Goal: Transaction & Acquisition: Download file/media

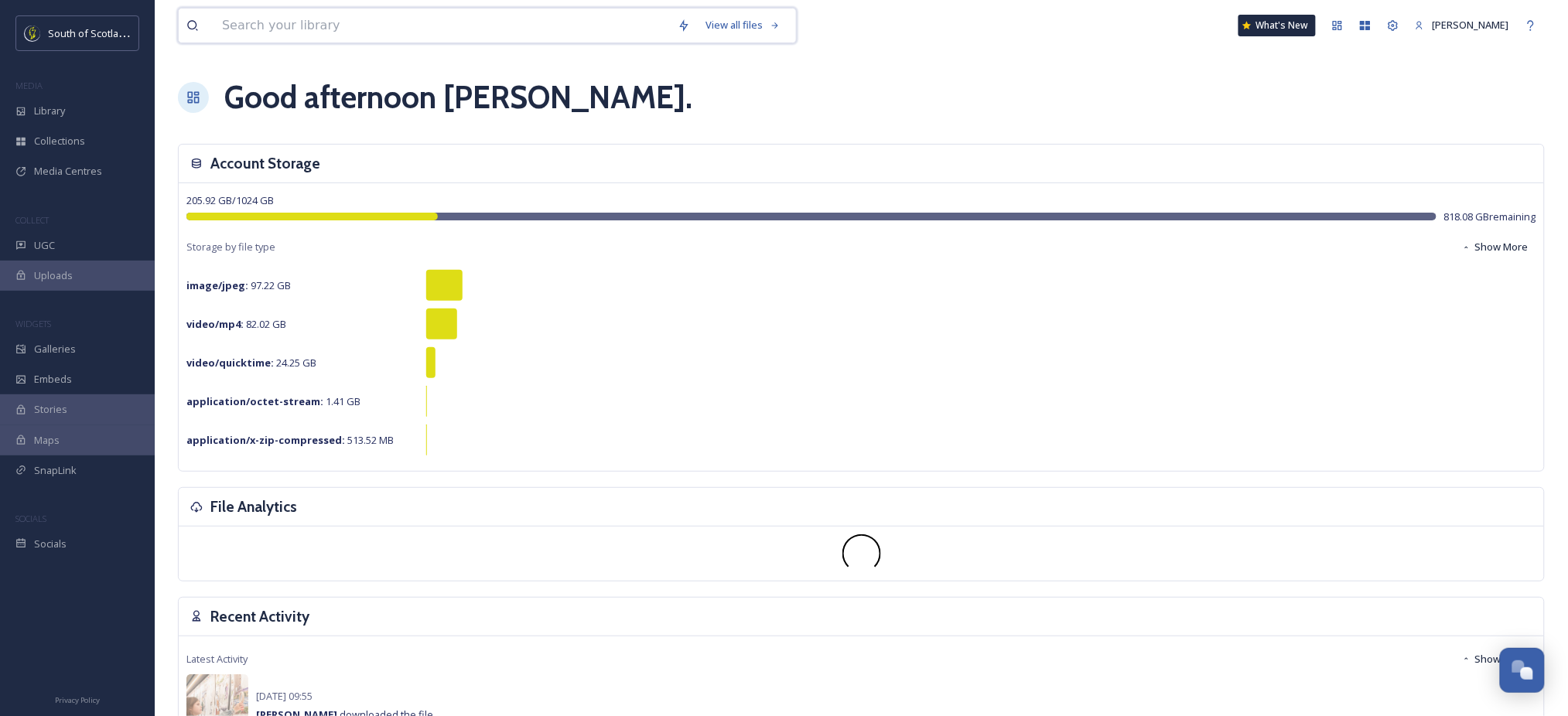
click at [421, 15] on input at bounding box center [441, 25] width 455 height 34
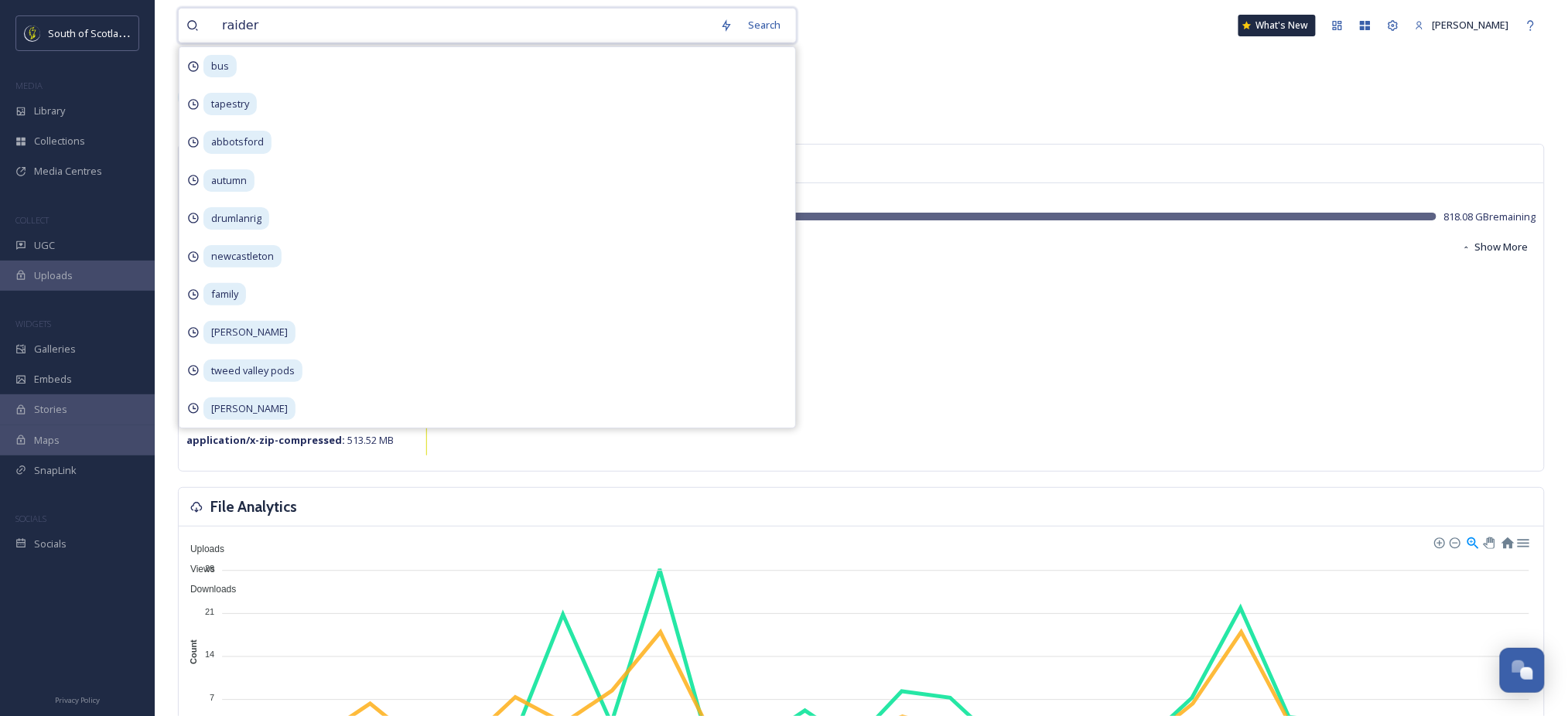
type input "raiders"
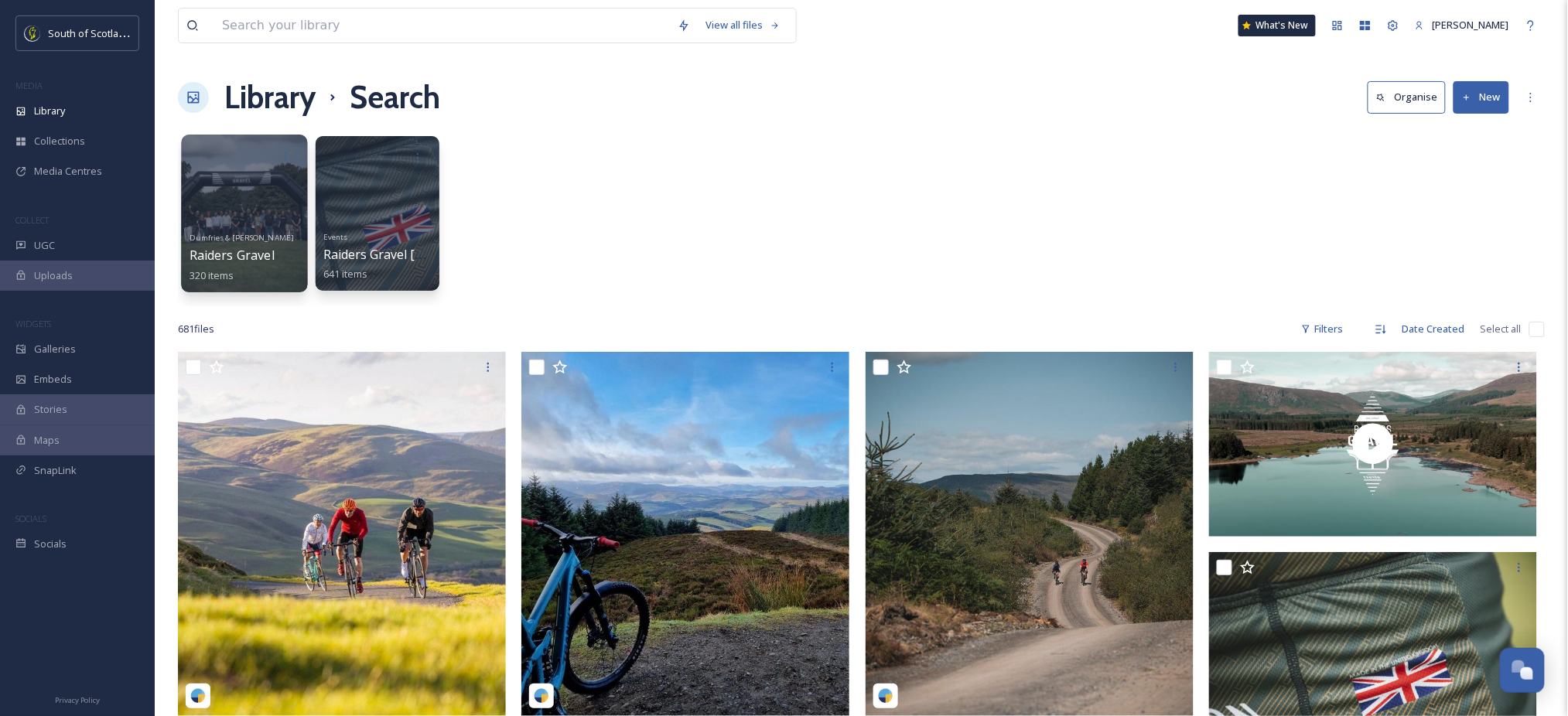
click at [267, 210] on div at bounding box center [244, 213] width 126 height 158
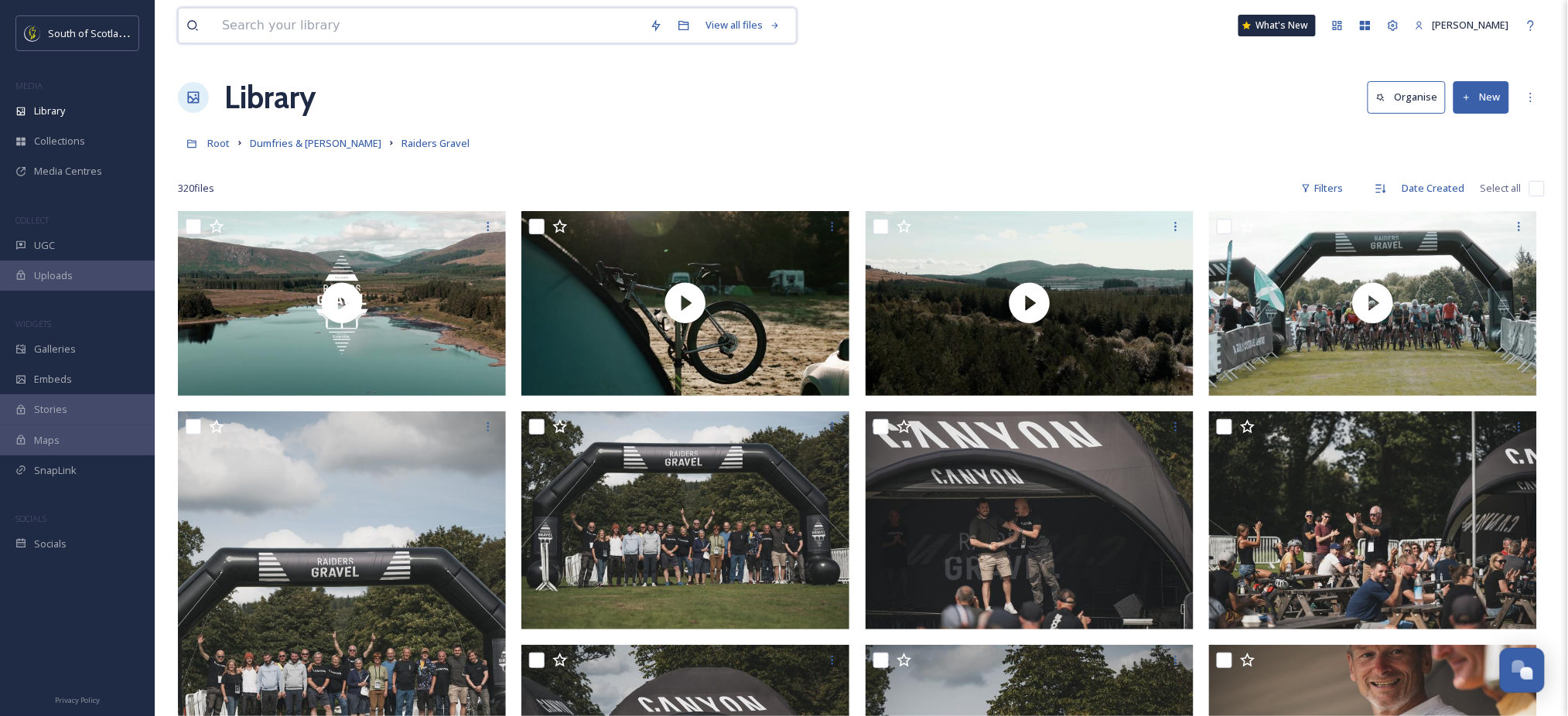
click at [408, 20] on input at bounding box center [428, 25] width 428 height 34
click at [921, 84] on div "Library Organise New" at bounding box center [861, 97] width 1367 height 46
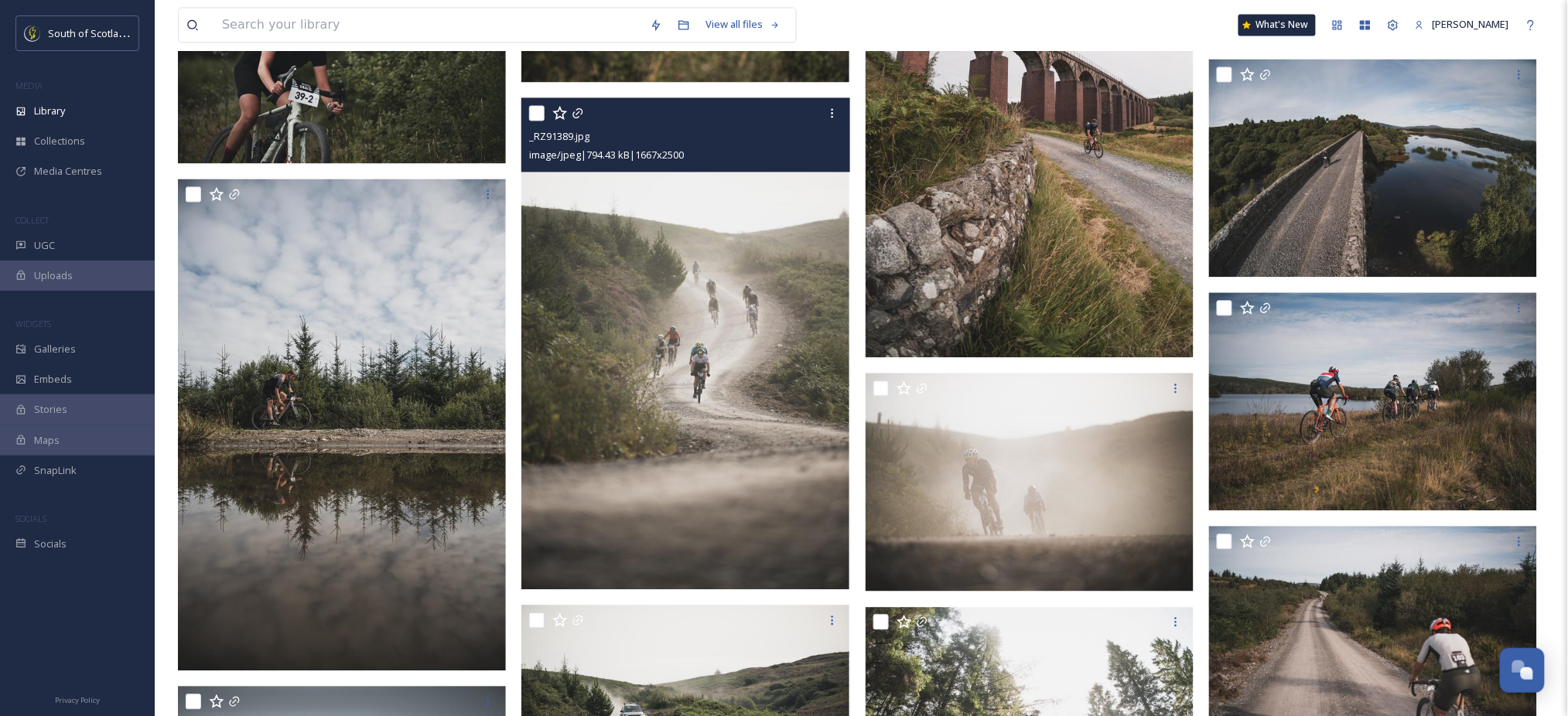
scroll to position [3199, 0]
click at [821, 116] on div at bounding box center [832, 114] width 28 height 28
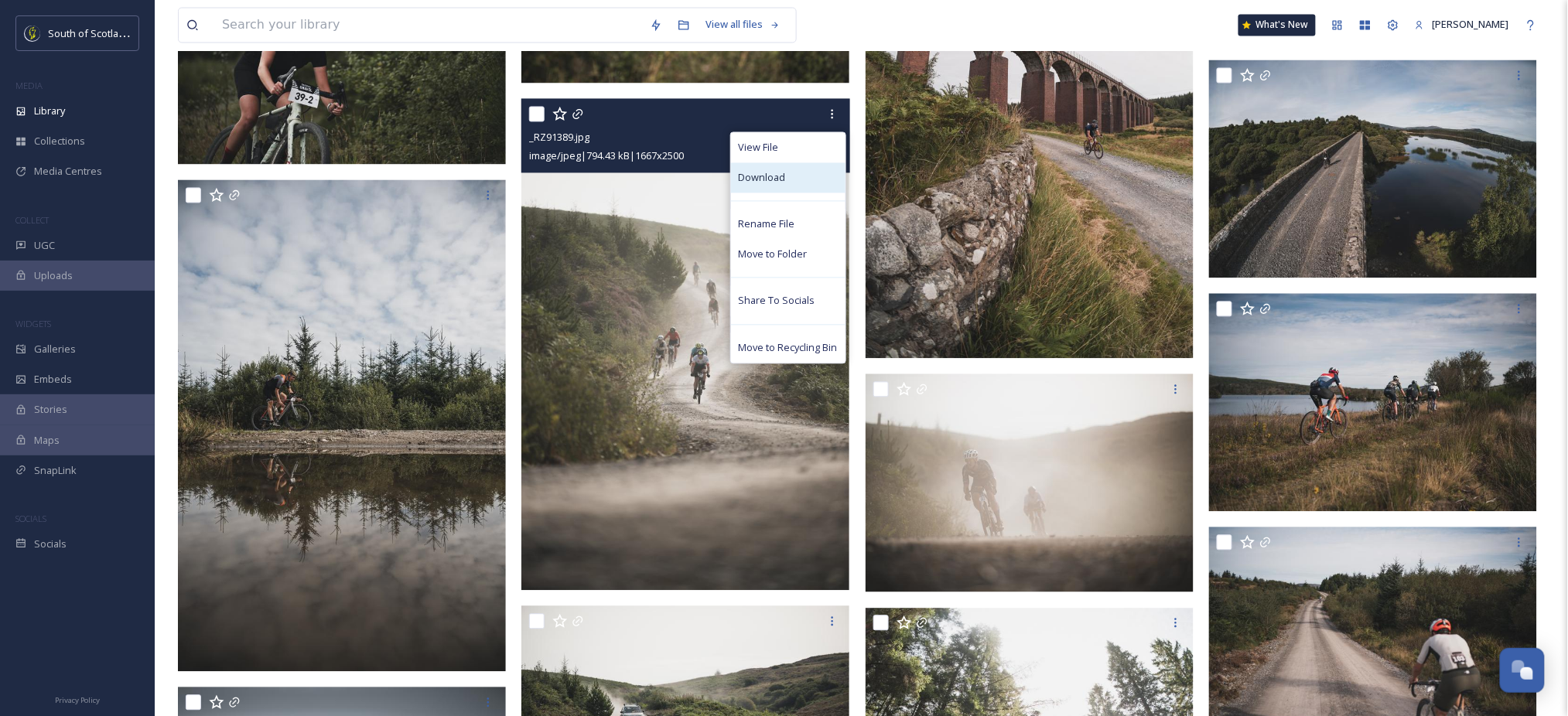
click at [798, 175] on div "Download" at bounding box center [788, 178] width 115 height 30
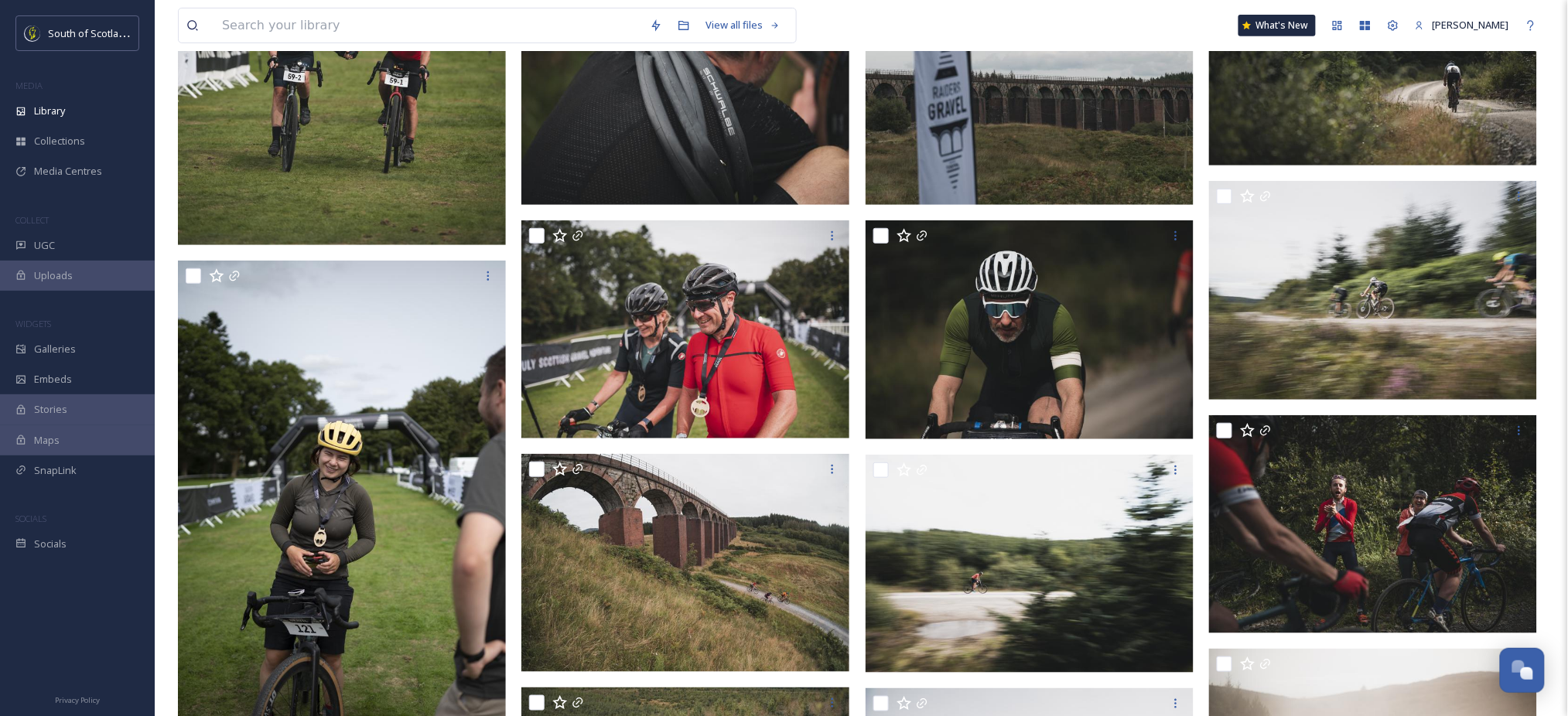
scroll to position [1341, 0]
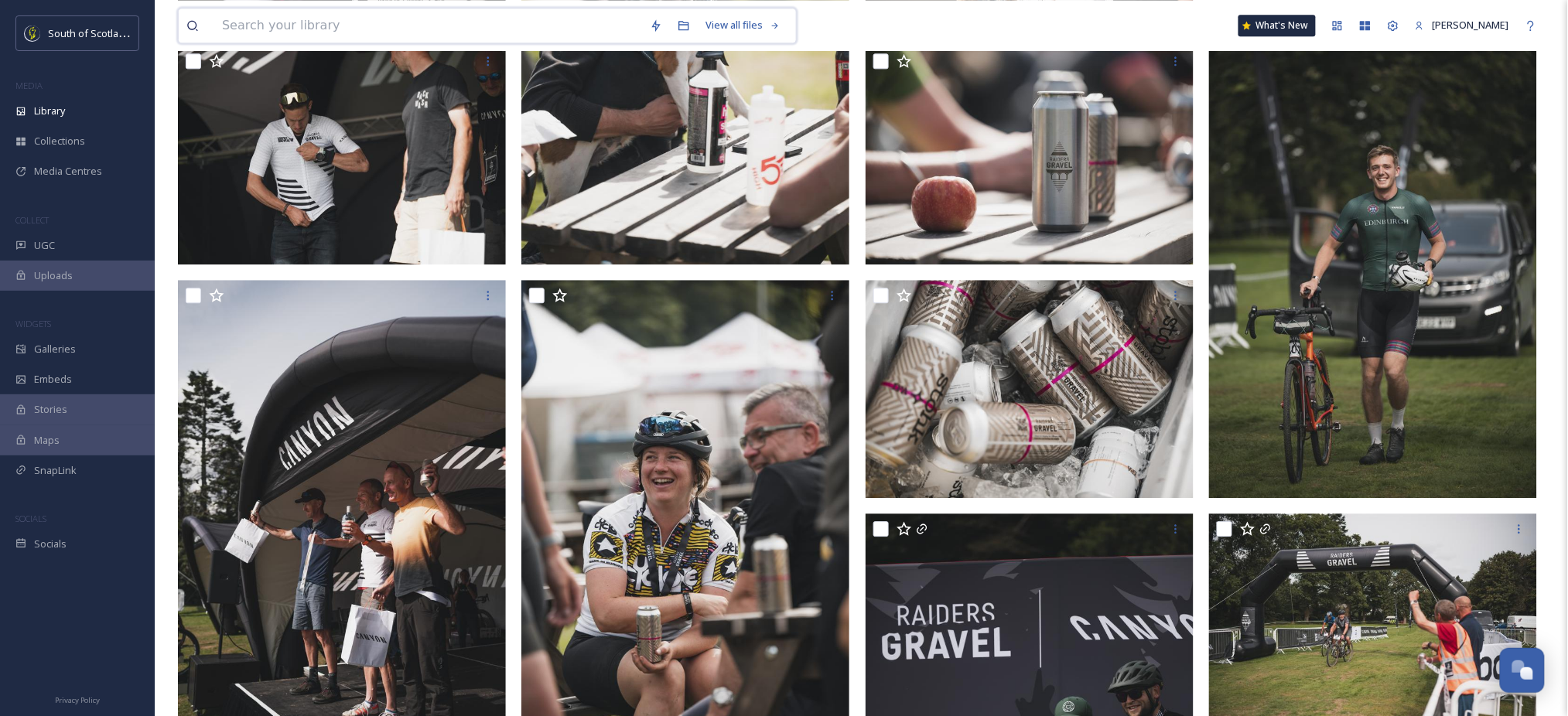
click at [340, 33] on input at bounding box center [428, 25] width 428 height 34
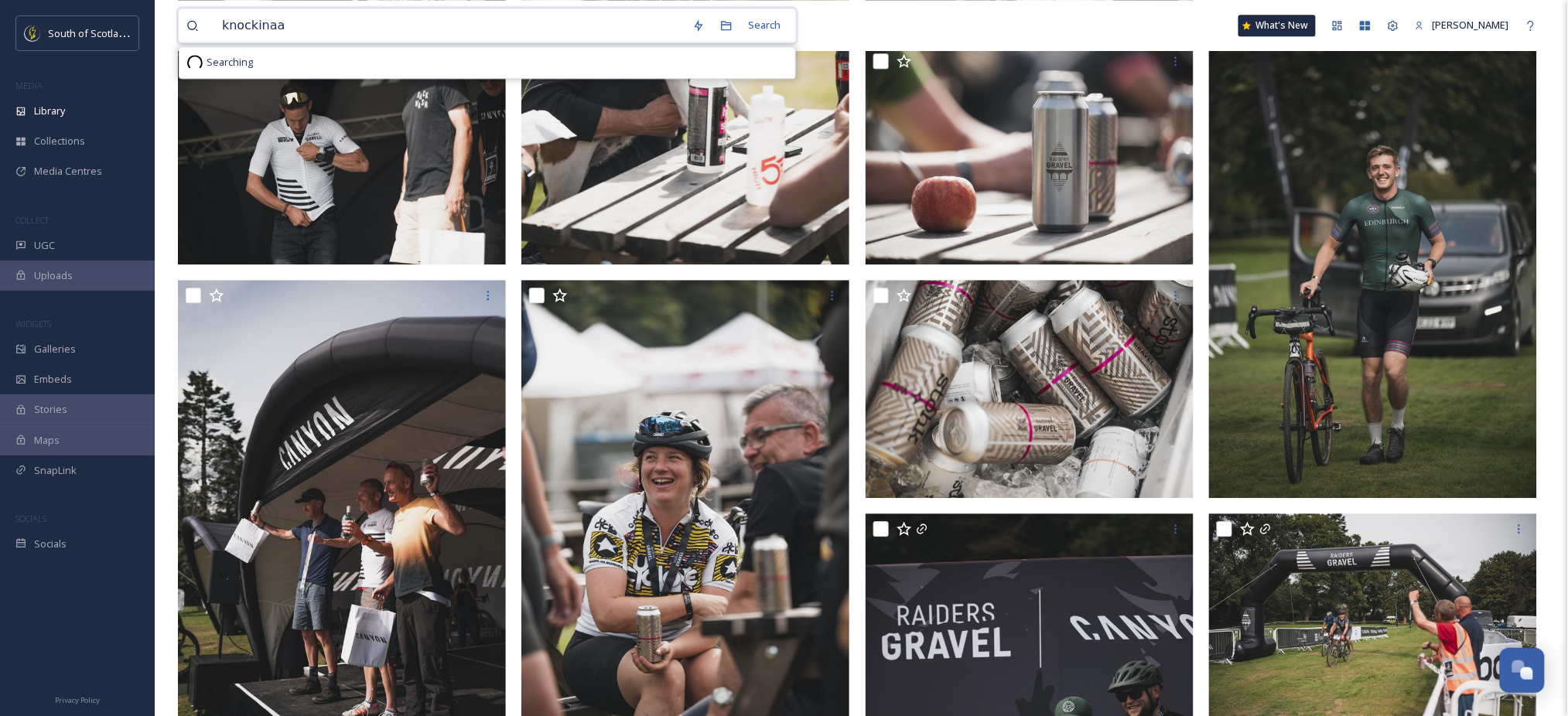
type input "knockinaam"
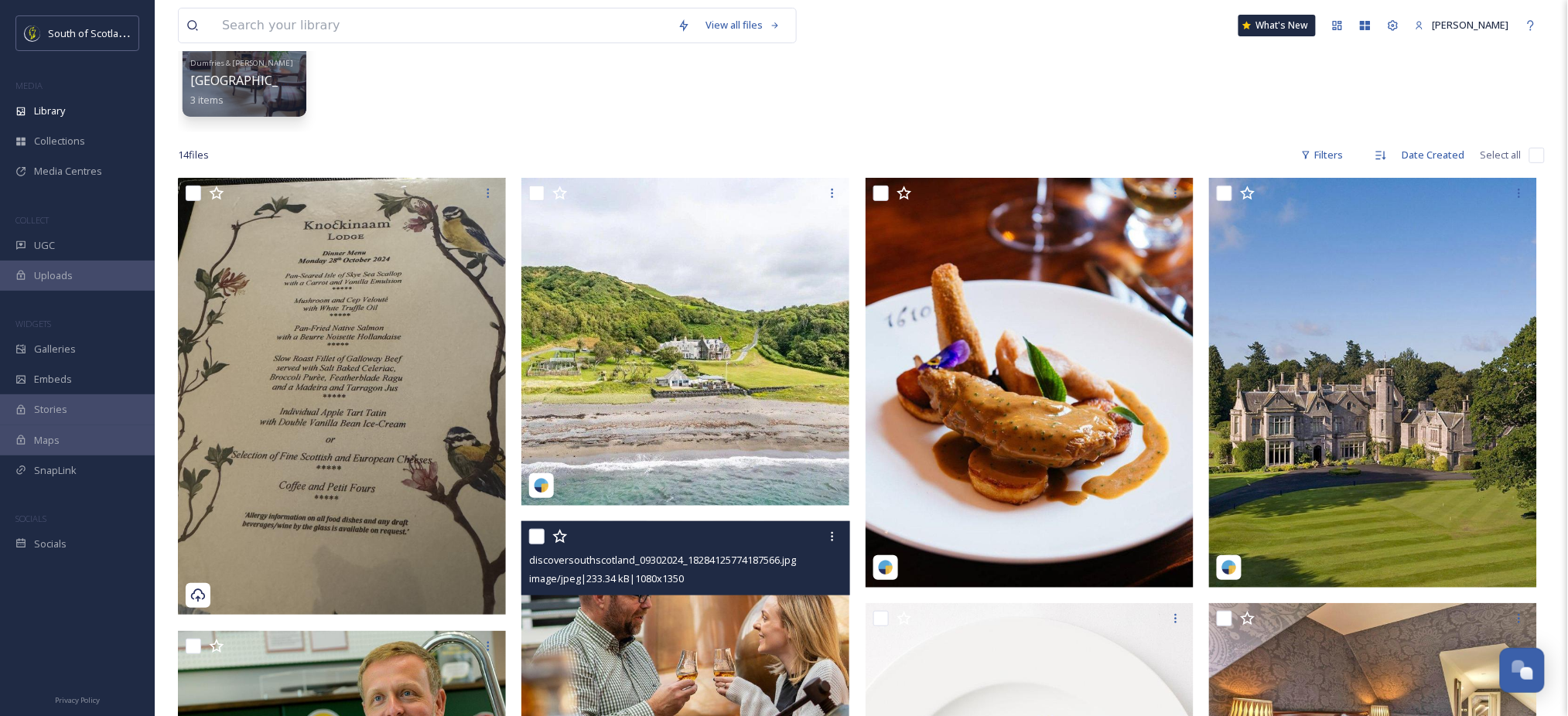
scroll to position [168, 0]
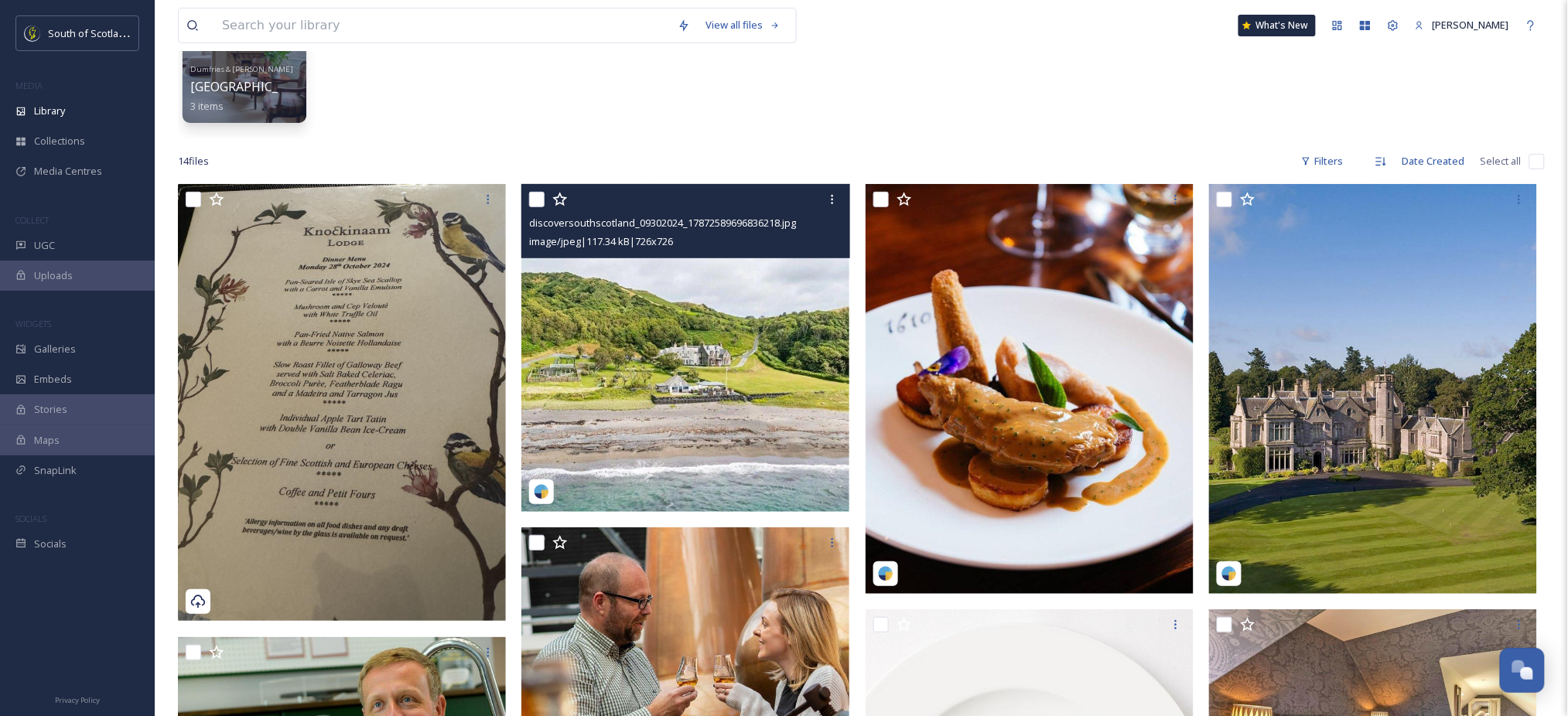
click at [690, 353] on img at bounding box center [685, 348] width 328 height 328
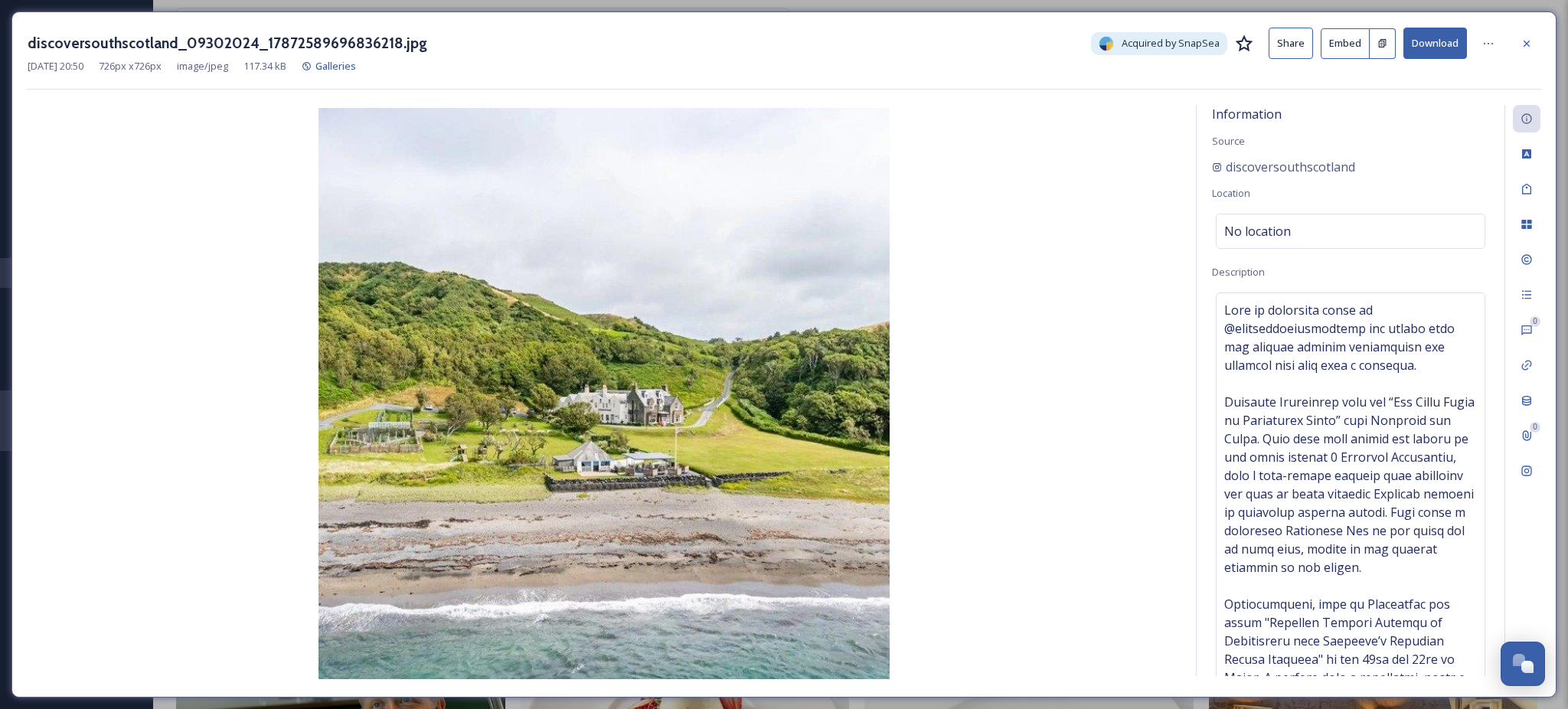
click at [1440, 50] on button "Download" at bounding box center [1435, 43] width 64 height 31
click at [1525, 41] on icon at bounding box center [1527, 44] width 12 height 12
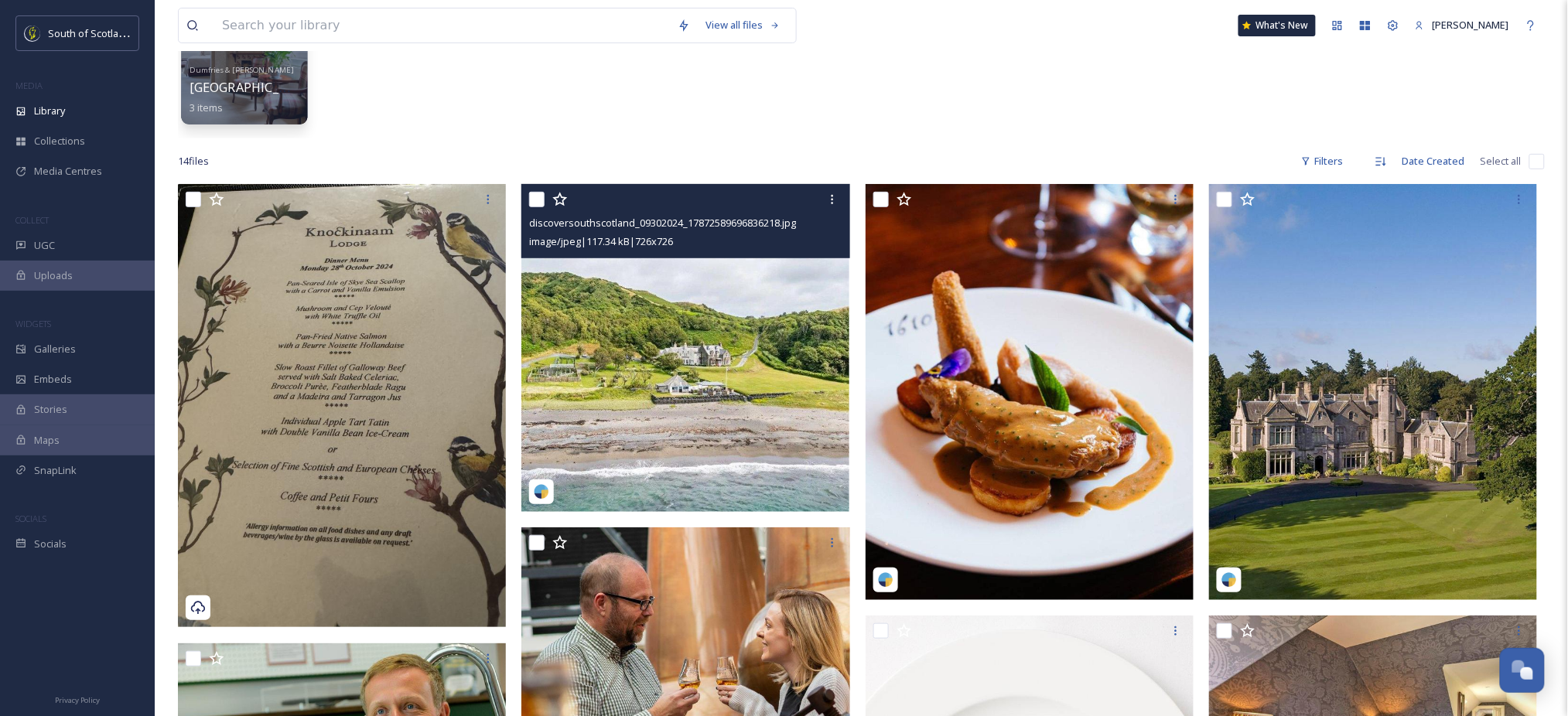
click at [230, 73] on span "Dumfries & [PERSON_NAME]" at bounding box center [242, 69] width 105 height 10
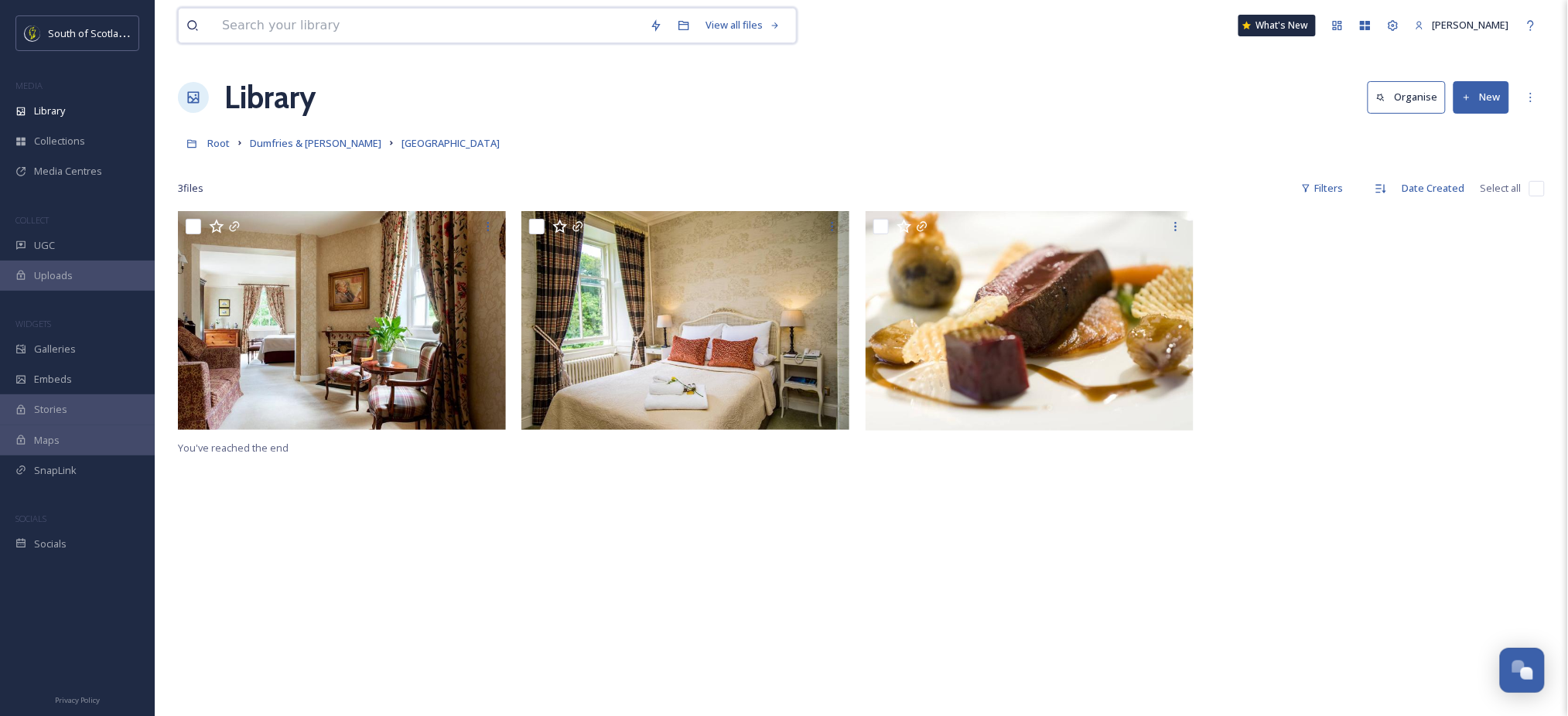
click at [521, 34] on input at bounding box center [428, 25] width 428 height 34
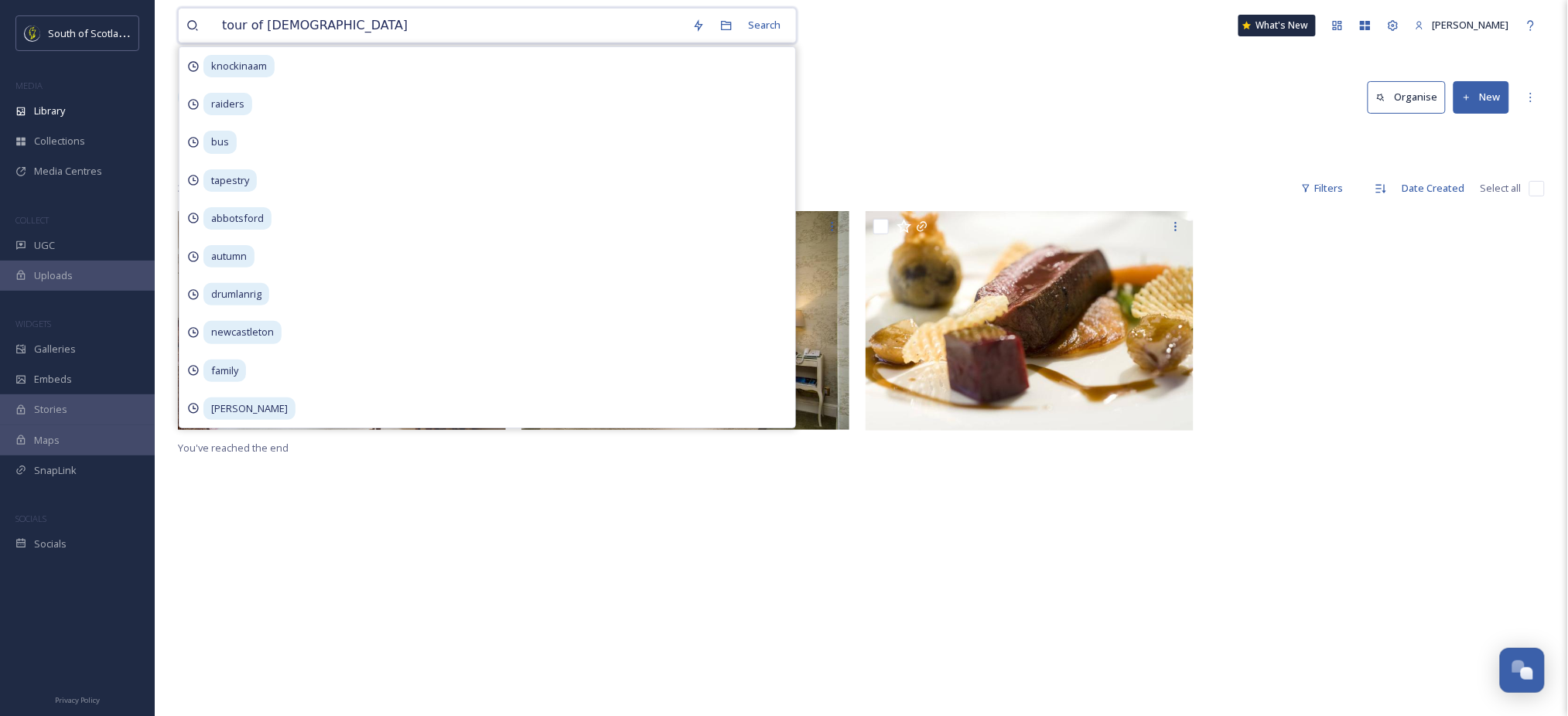
type input "tour of [GEOGRAPHIC_DATA]"
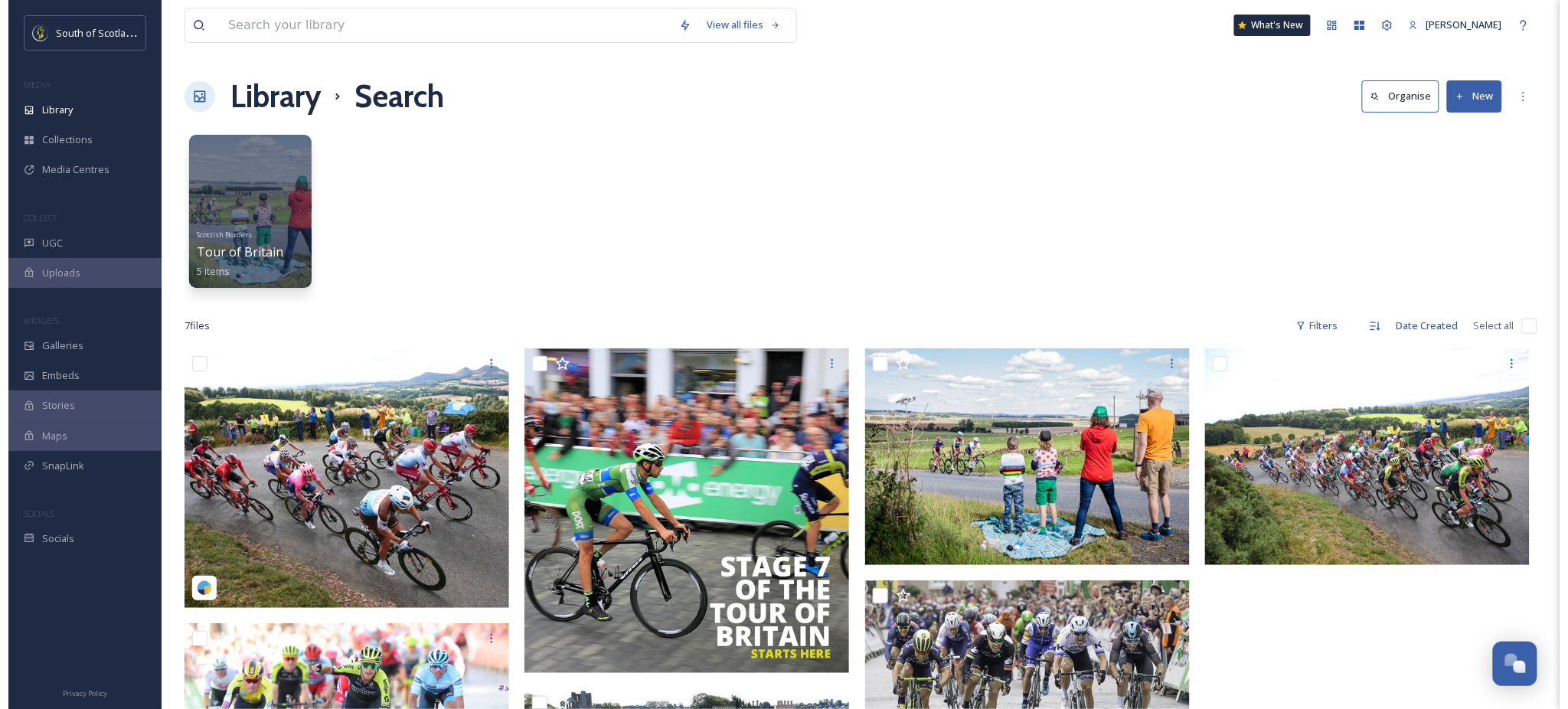
scroll to position [176, 0]
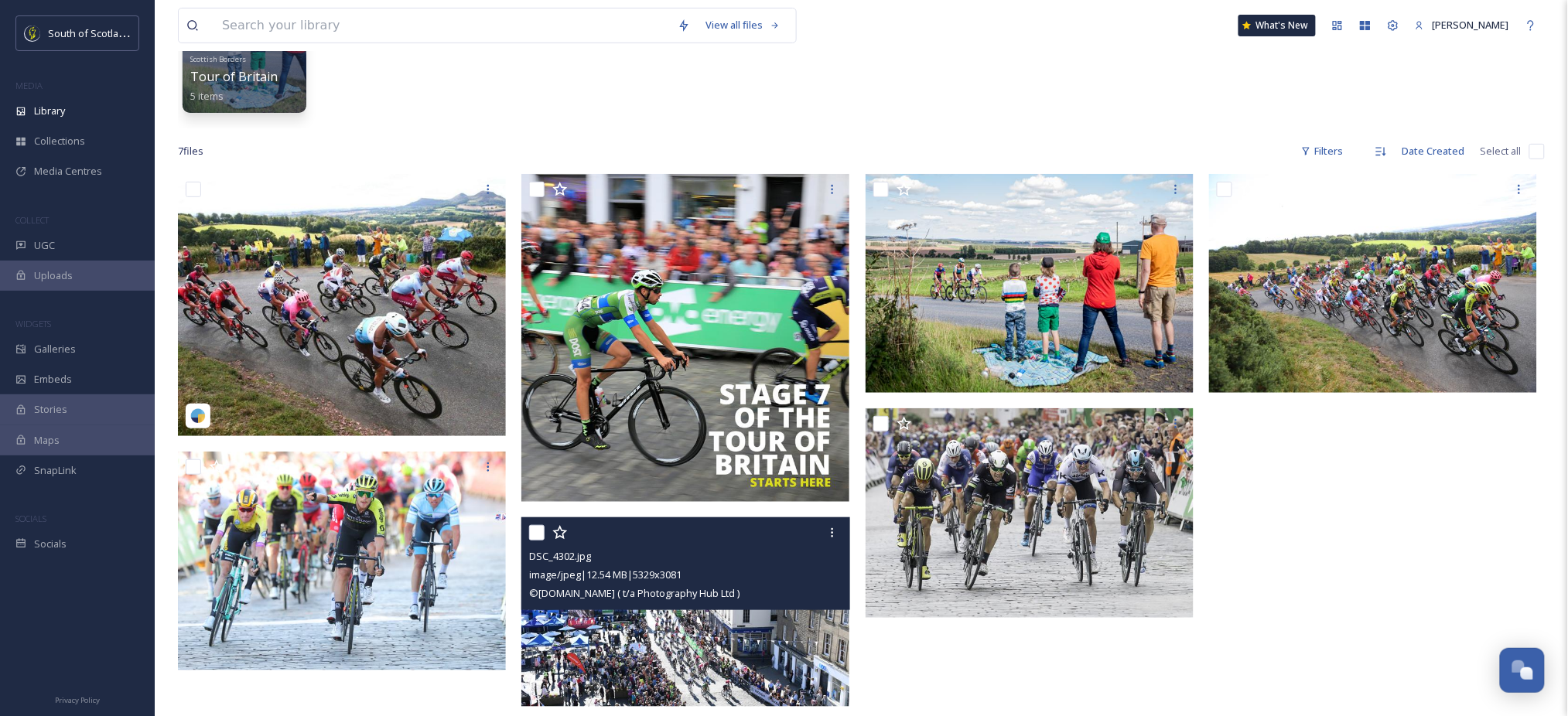
click at [641, 617] on img at bounding box center [685, 612] width 328 height 190
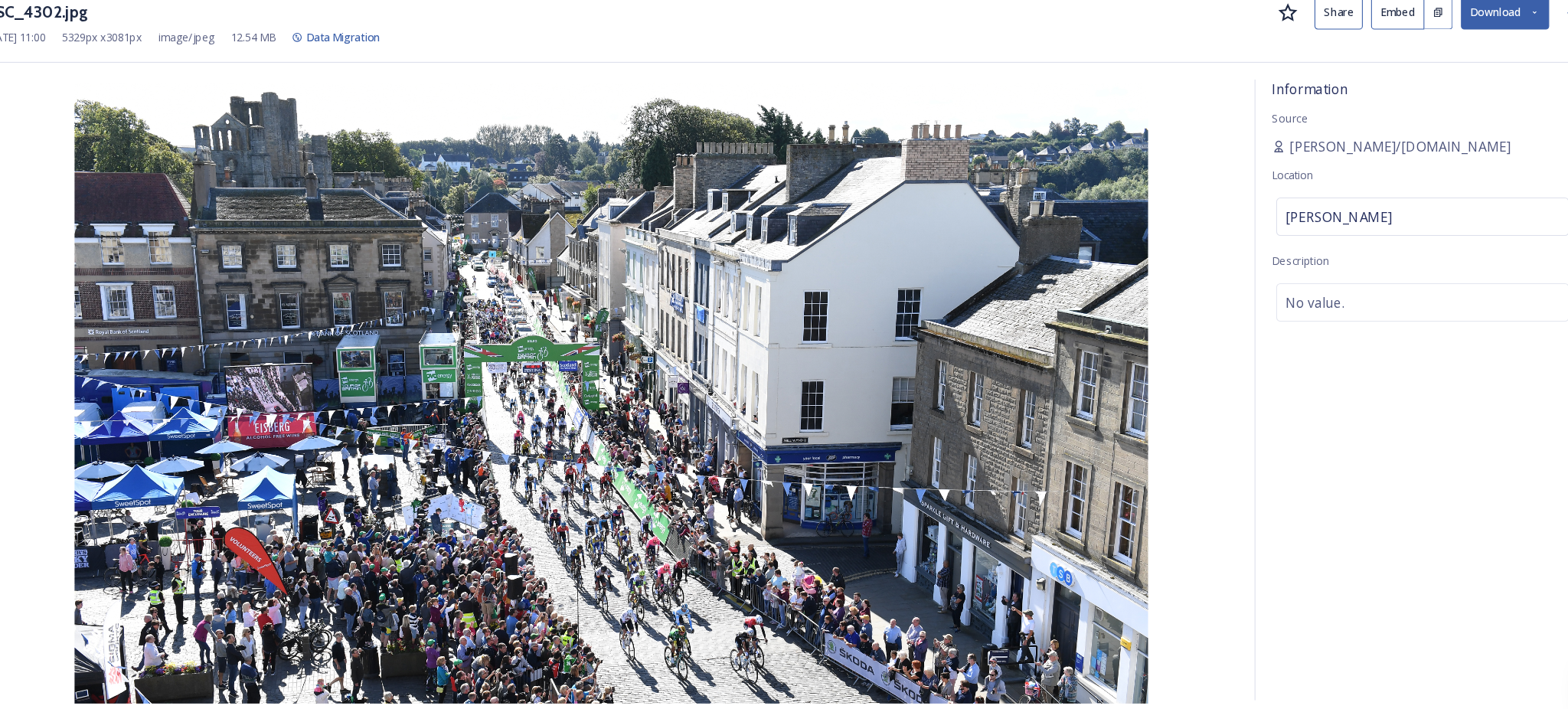
scroll to position [176, 0]
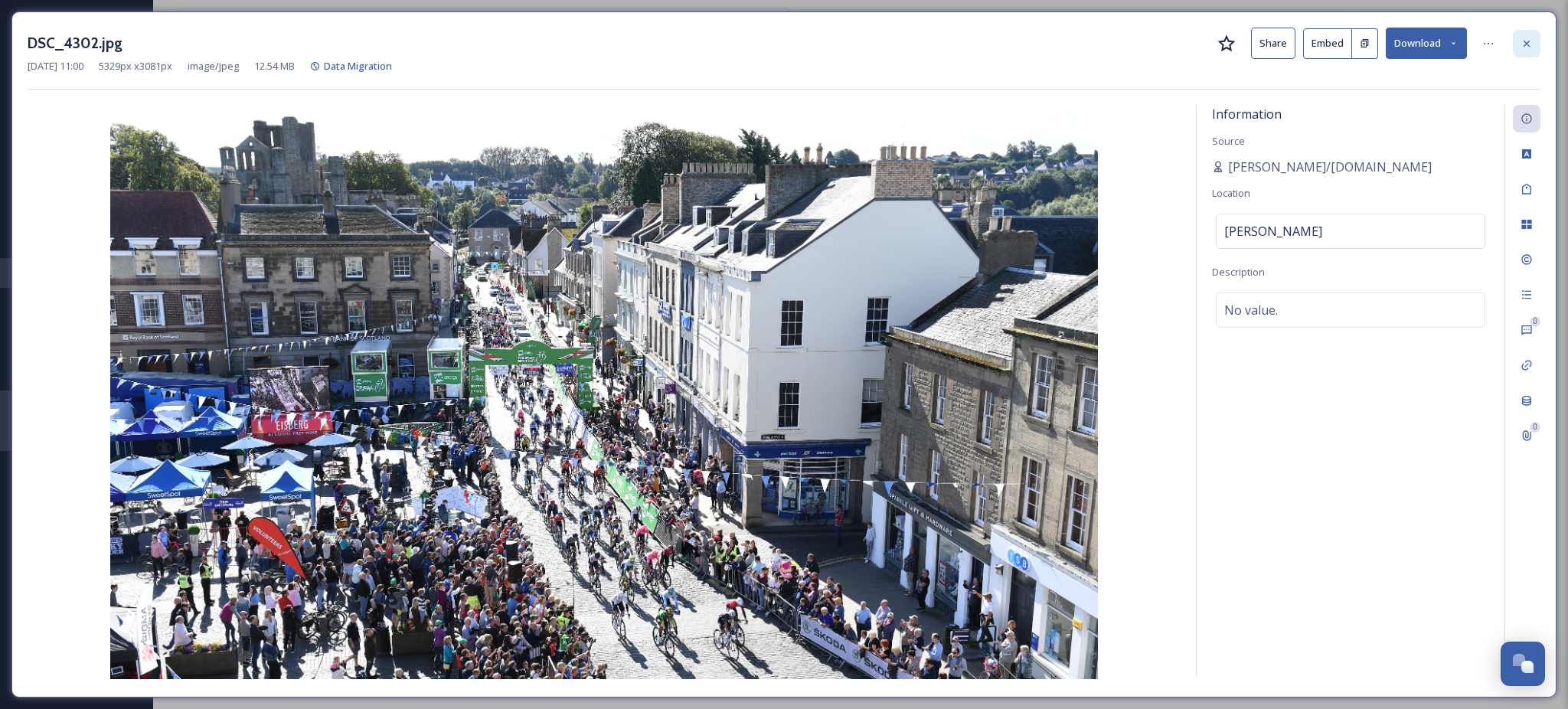
click at [1526, 44] on icon at bounding box center [1527, 43] width 6 height 6
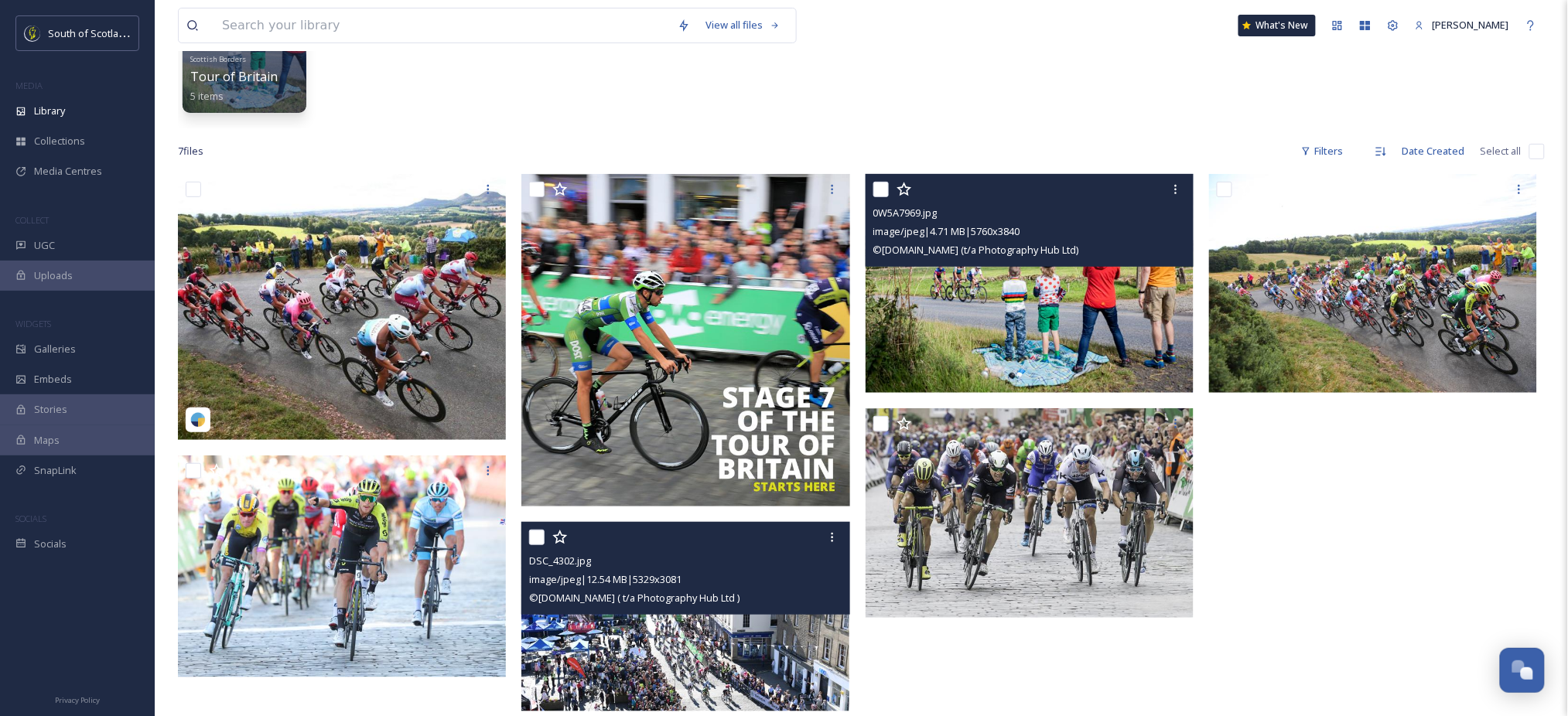
click at [1012, 316] on img at bounding box center [1029, 283] width 328 height 219
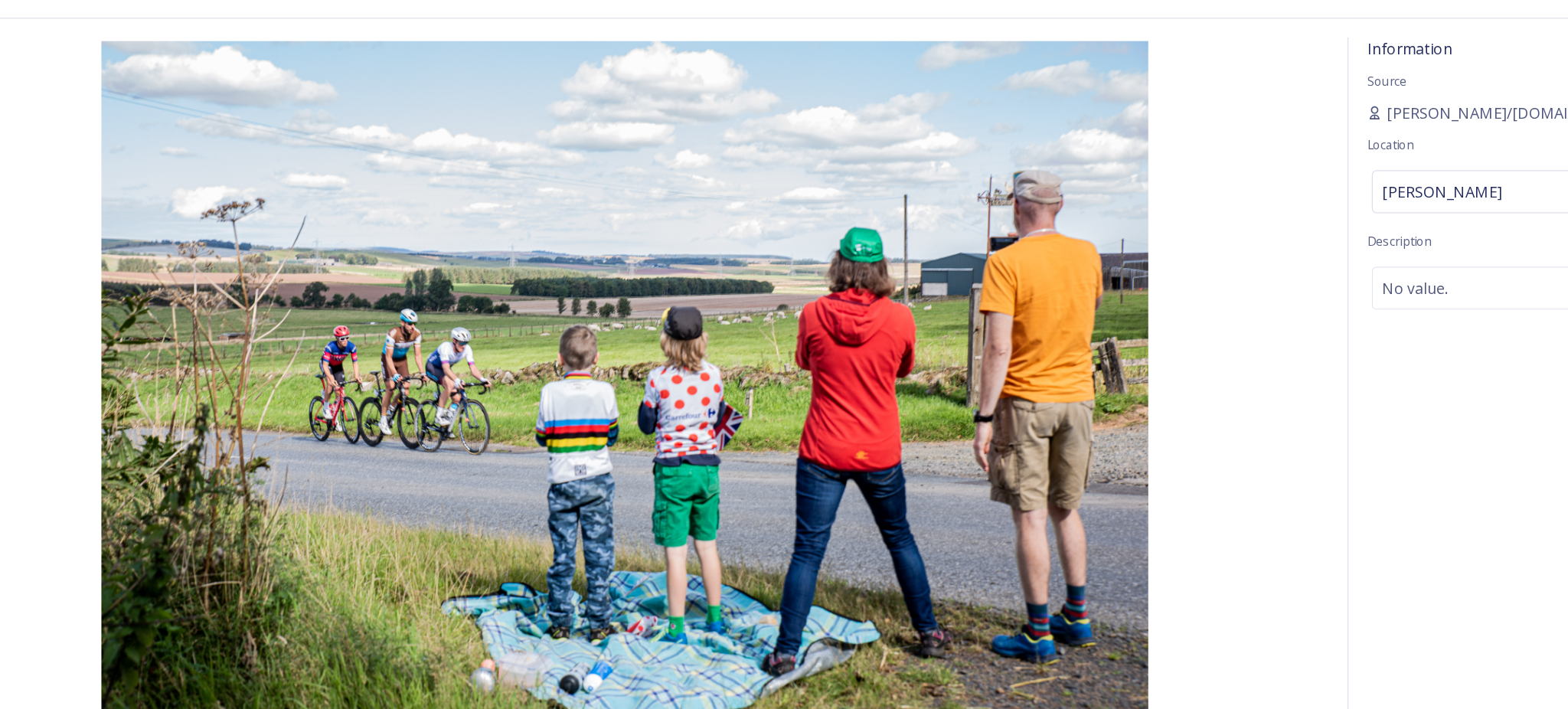
scroll to position [176, 0]
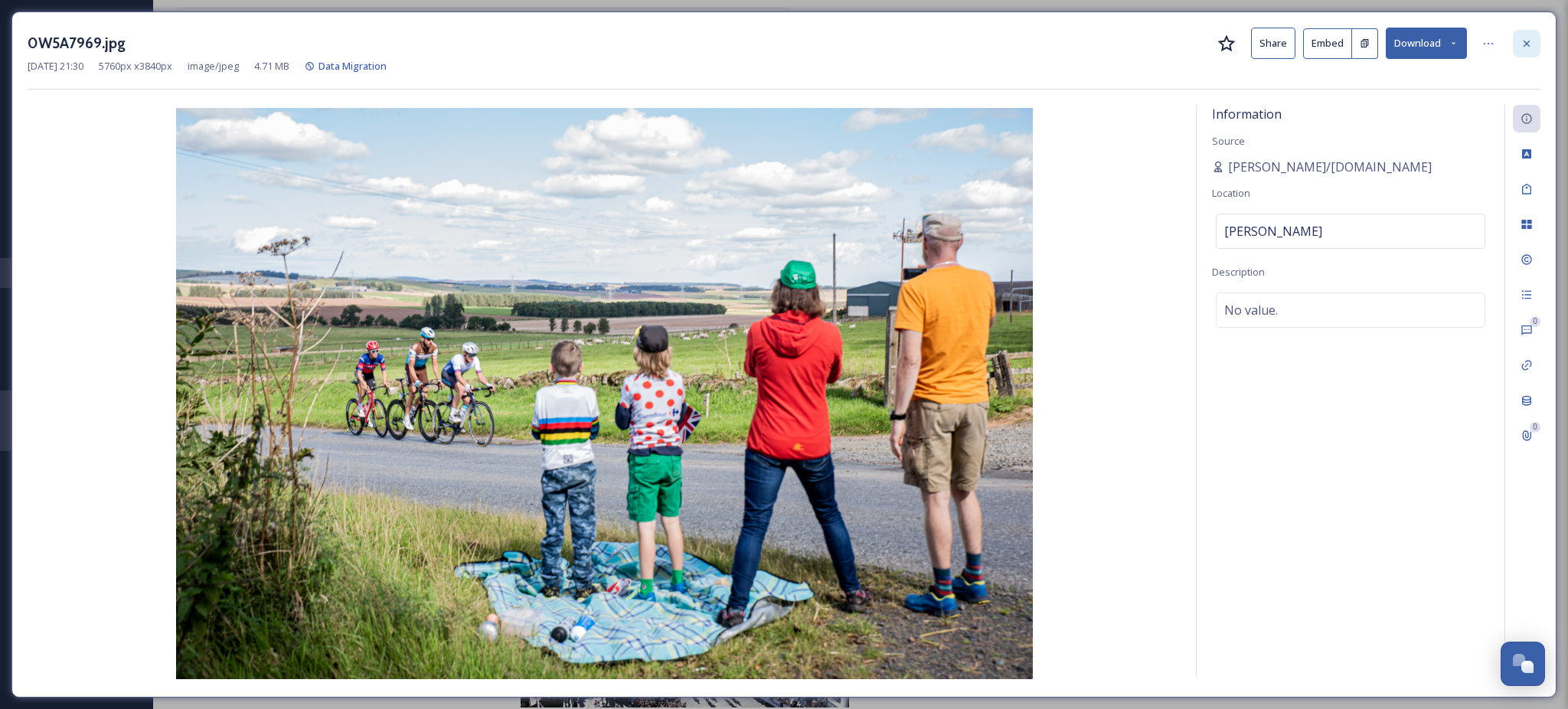
click at [1532, 45] on icon at bounding box center [1527, 44] width 12 height 12
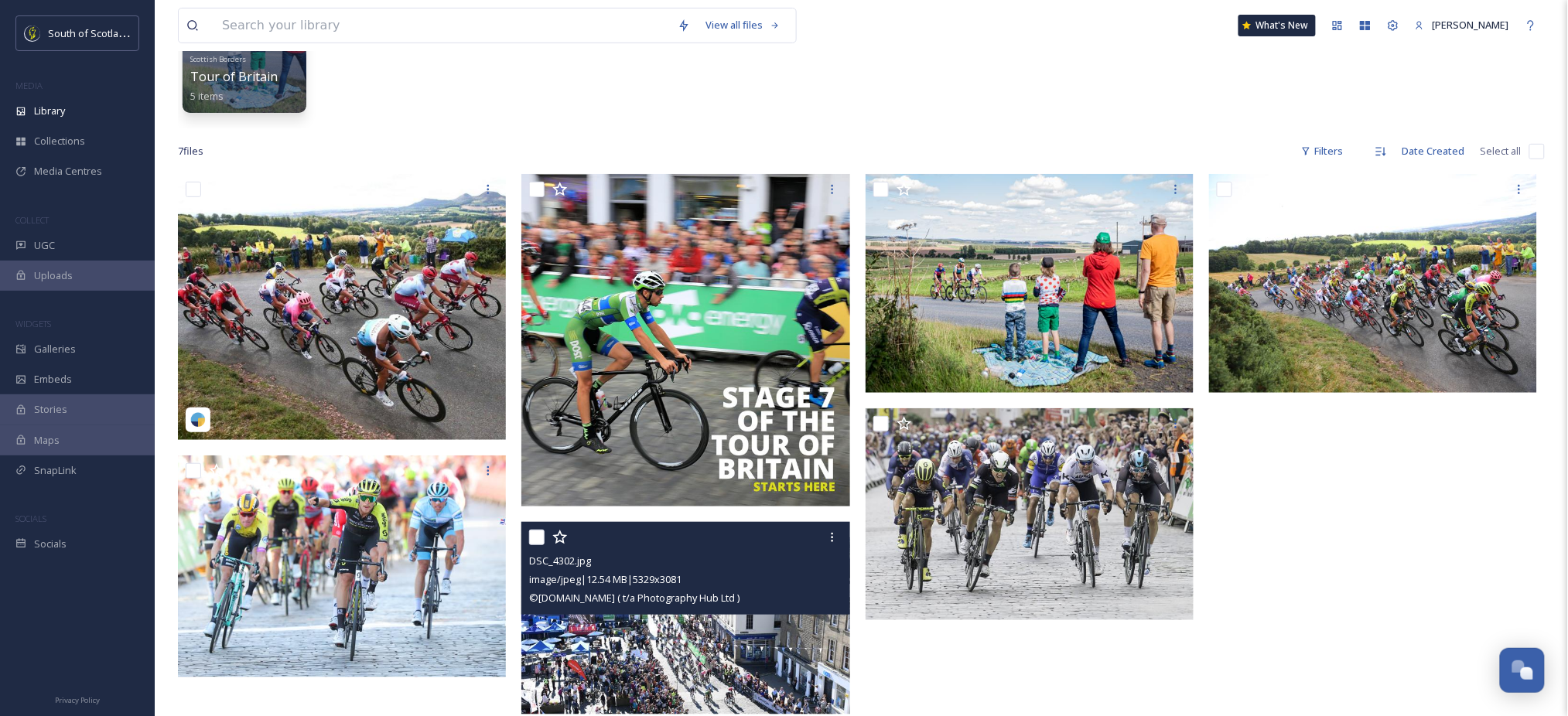
click at [1267, 607] on div at bounding box center [1377, 448] width 336 height 548
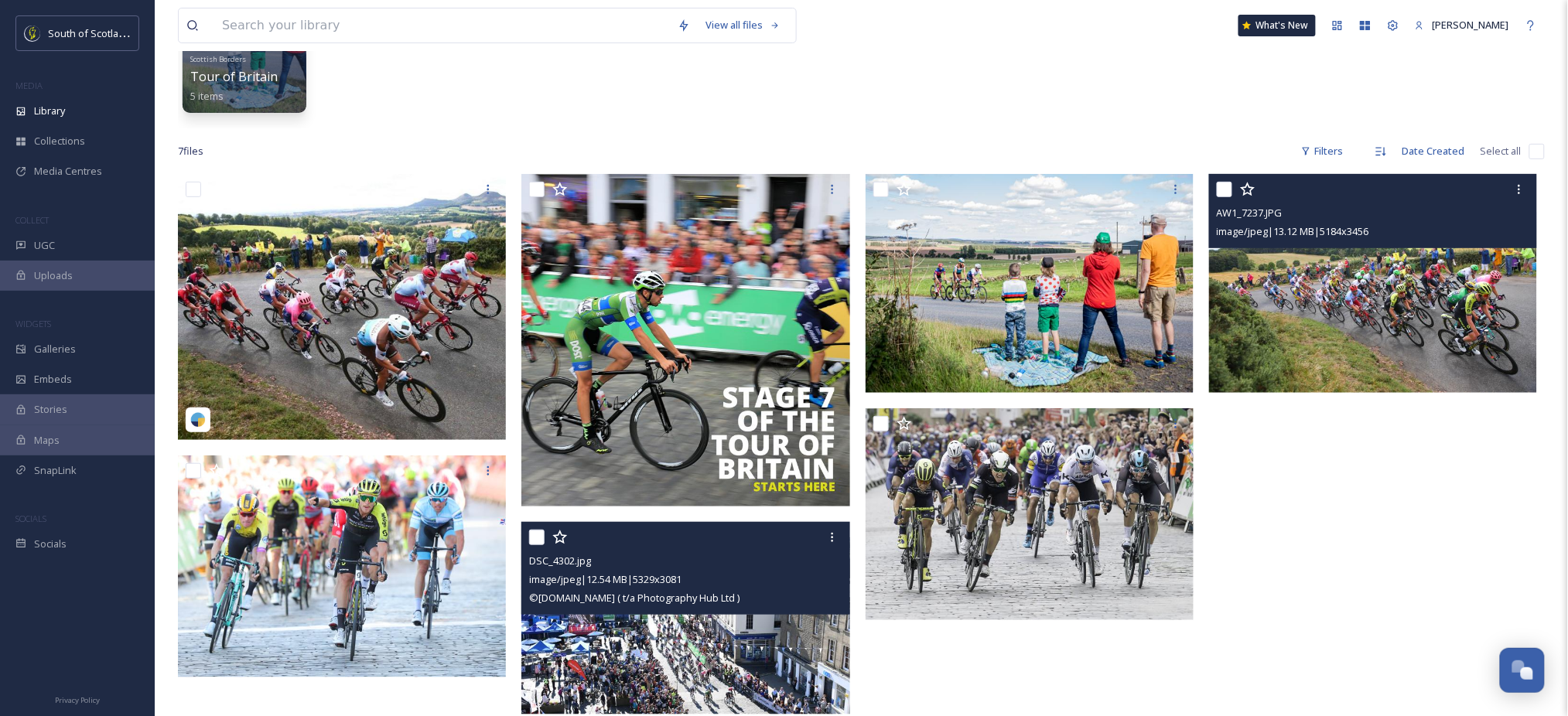
click at [1383, 323] on img at bounding box center [1373, 283] width 328 height 219
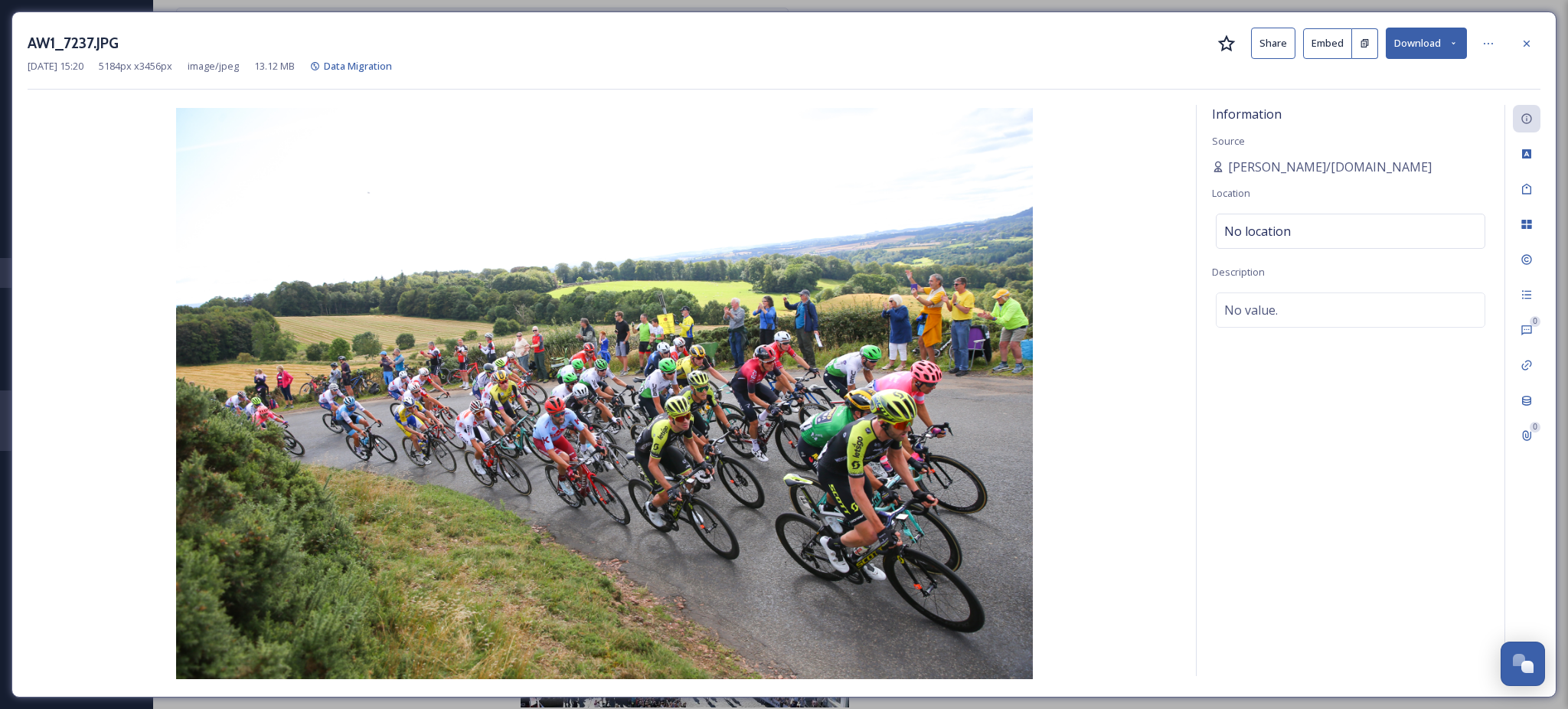
click at [1459, 40] on button "Download" at bounding box center [1427, 43] width 81 height 31
click at [1387, 74] on span "Download Original (5184 x 3456)" at bounding box center [1386, 78] width 144 height 15
